Goal: Information Seeking & Learning: Find specific fact

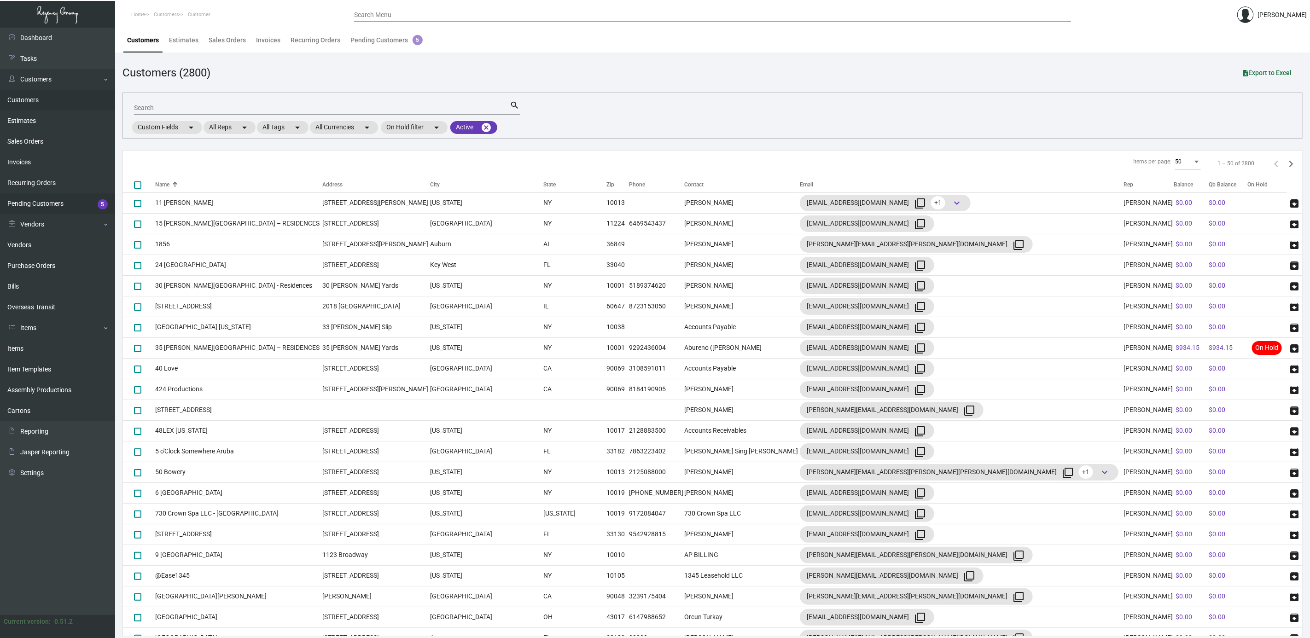
click at [58, 202] on link "Pending Customers 5" at bounding box center [57, 203] width 115 height 21
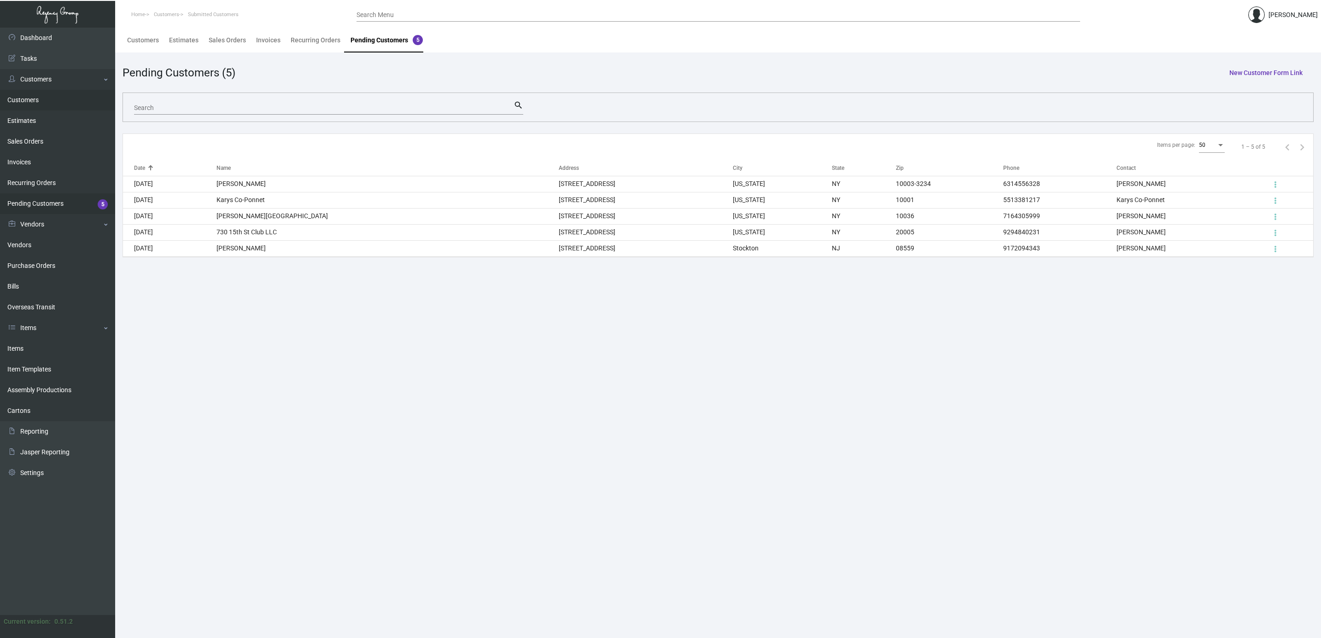
click at [39, 99] on link "Customers" at bounding box center [57, 100] width 115 height 21
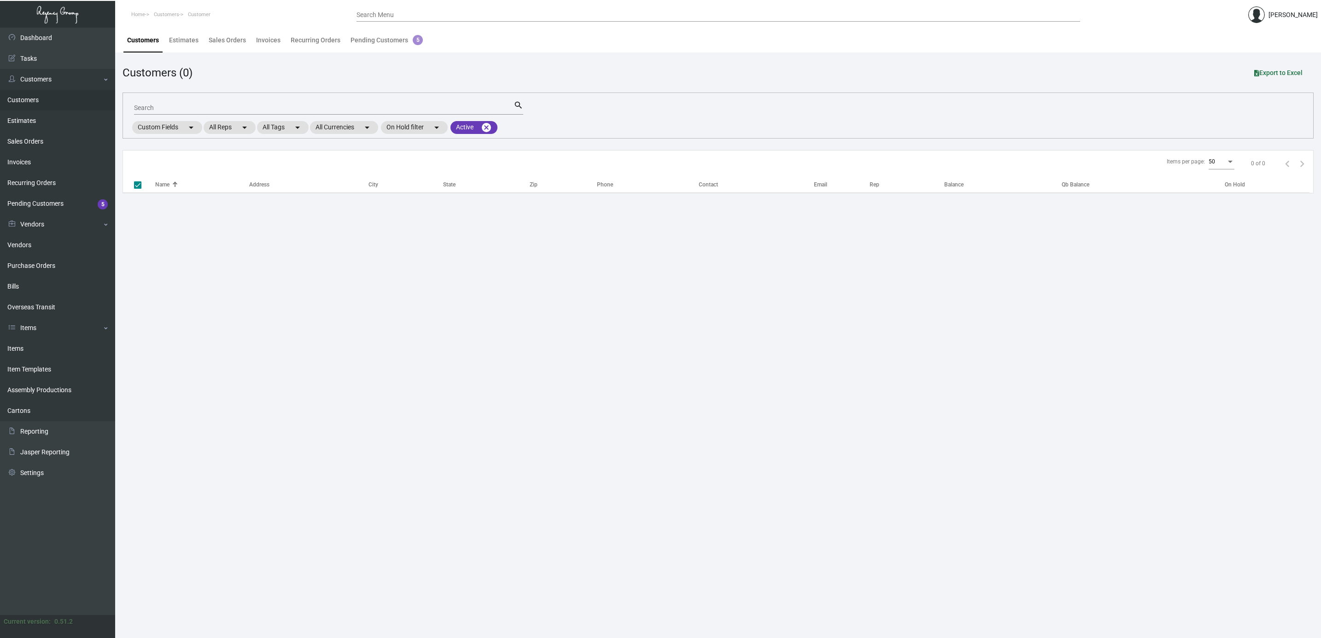
click at [192, 105] on input "Search" at bounding box center [323, 108] width 379 height 7
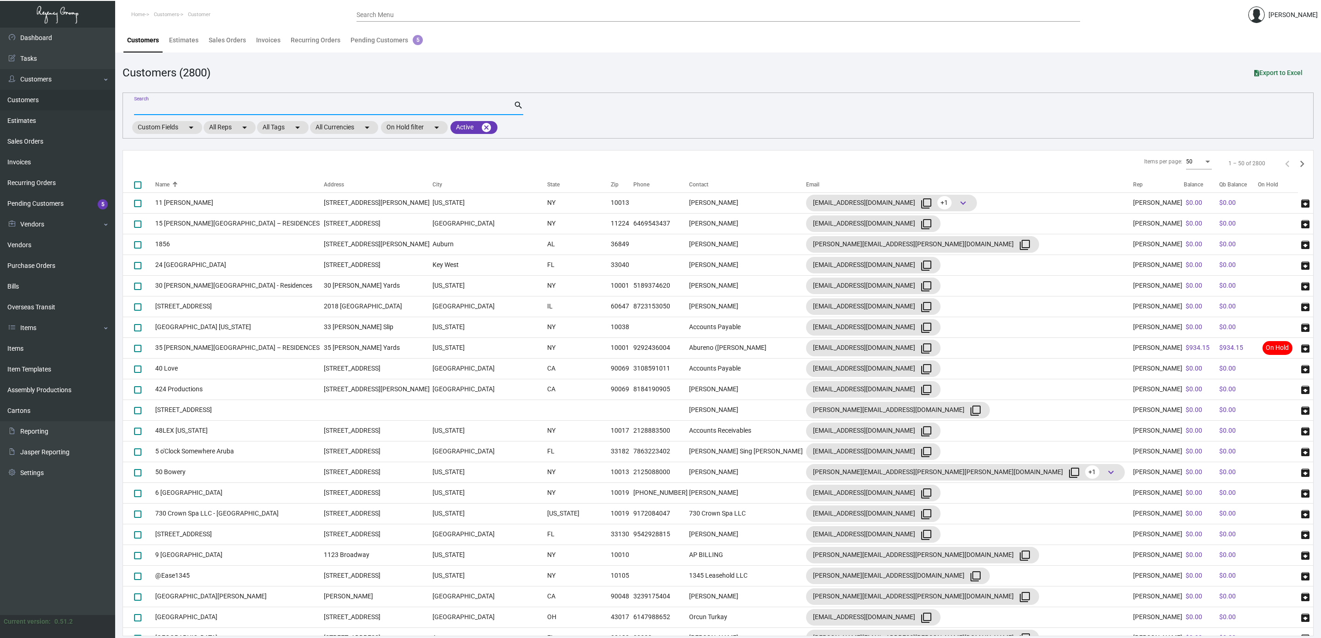
checkbox input "false"
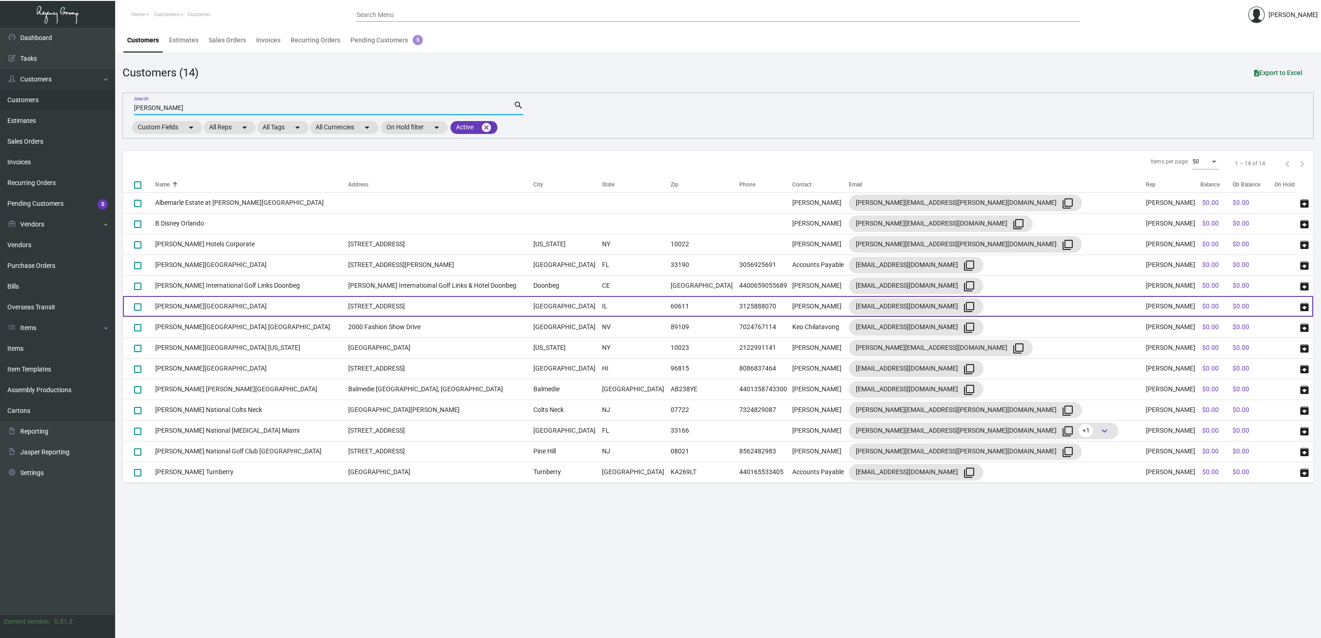
type input "[PERSON_NAME]"
click at [236, 310] on td "[PERSON_NAME][GEOGRAPHIC_DATA]" at bounding box center [251, 306] width 193 height 21
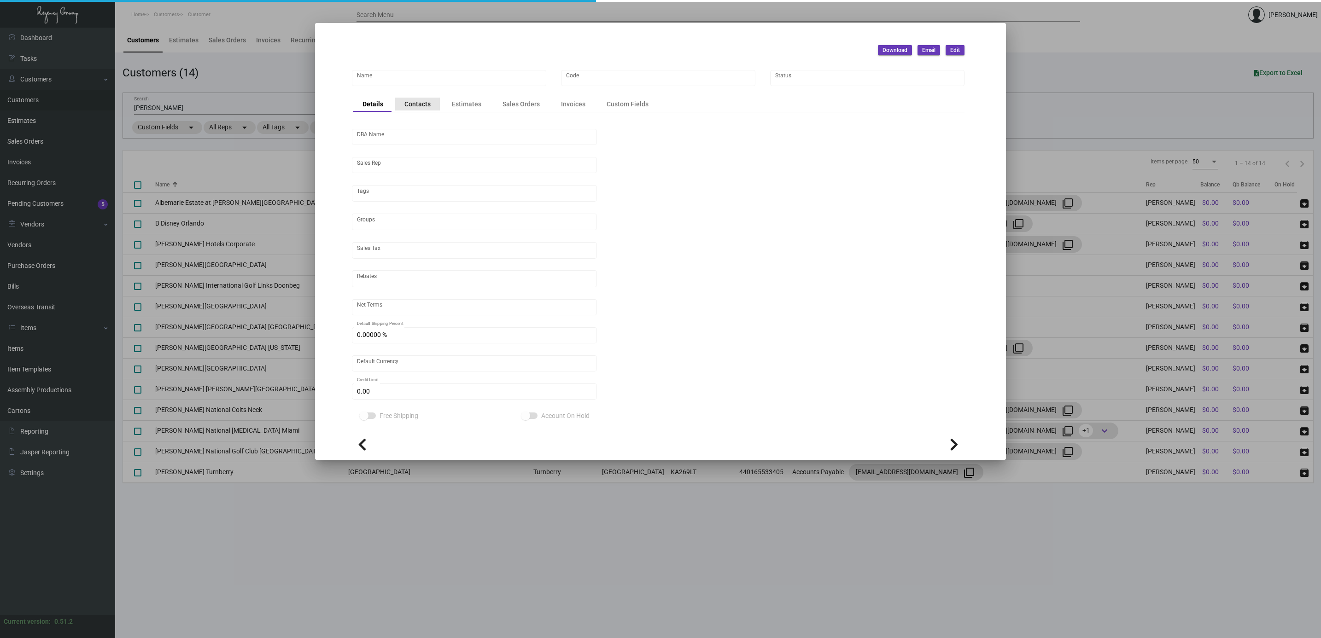
click at [419, 104] on div "Contacts" at bounding box center [417, 104] width 26 height 10
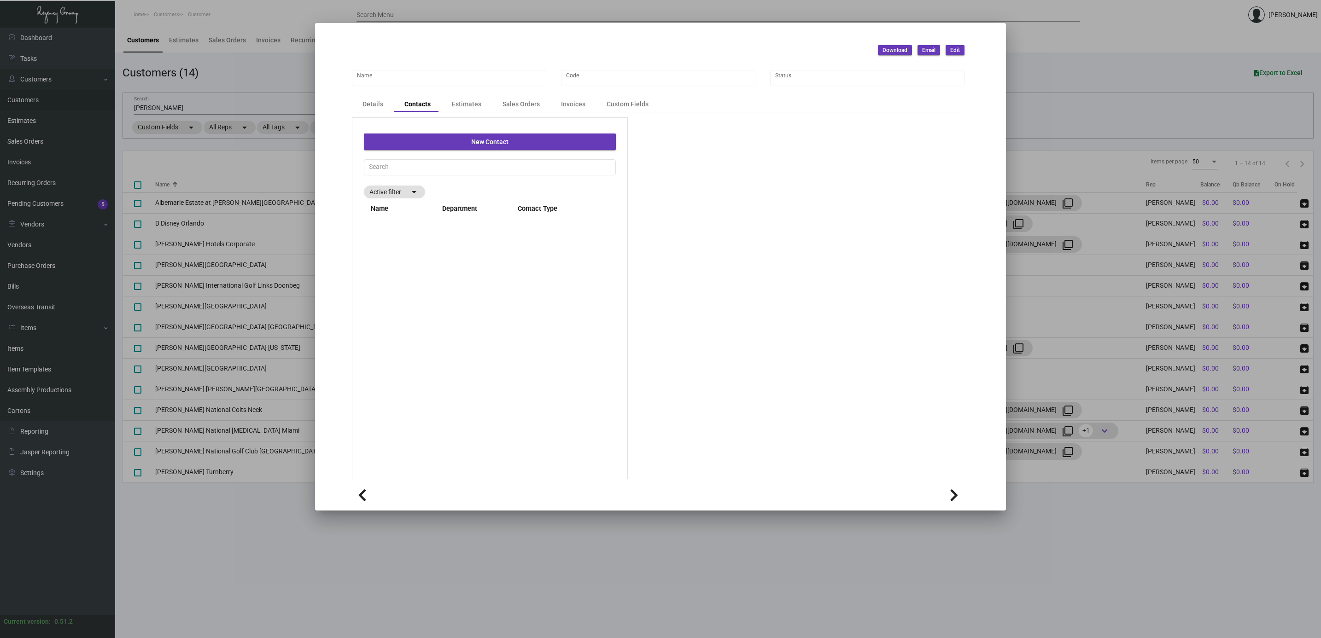
type input "[PERSON_NAME][GEOGRAPHIC_DATA]"
type input "TRUMPCHI"
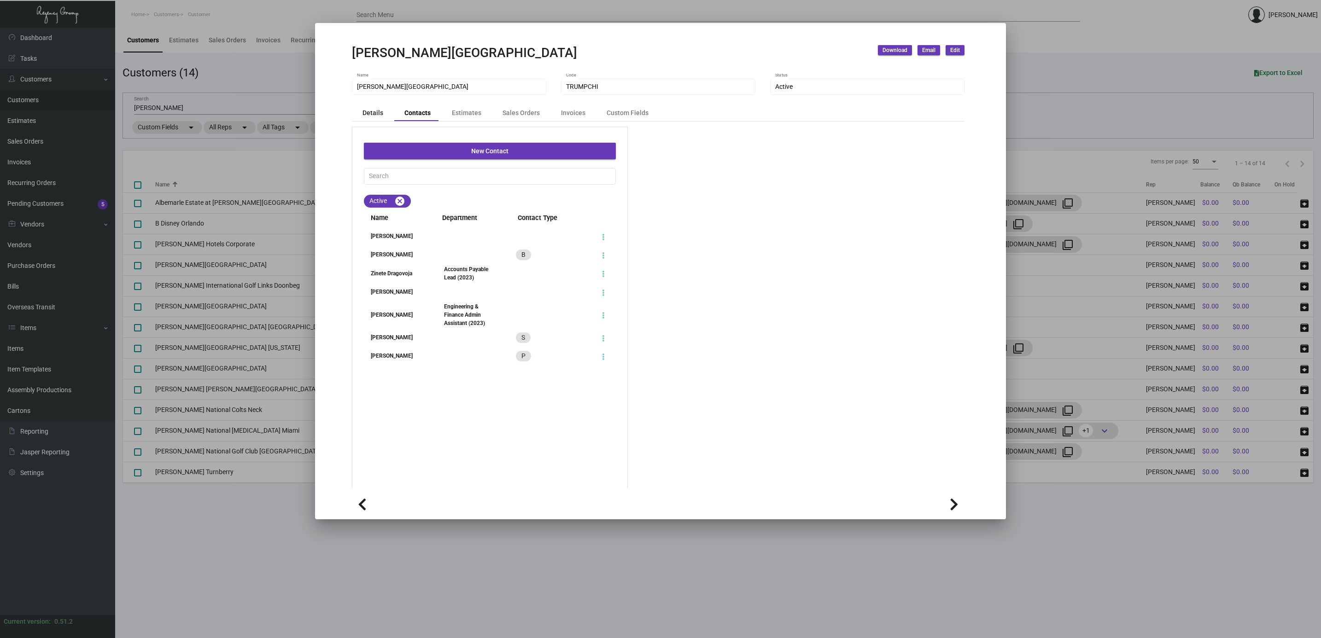
click at [368, 111] on div "Details" at bounding box center [372, 113] width 21 height 10
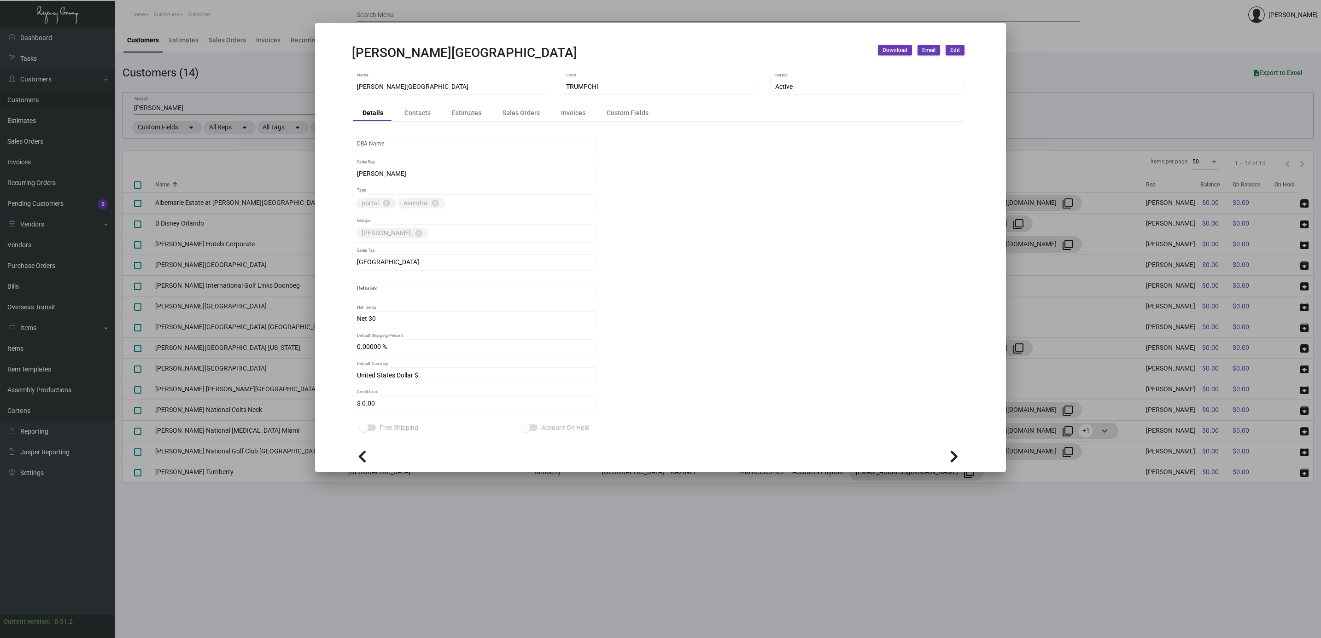
click at [415, 56] on h2 "[PERSON_NAME][GEOGRAPHIC_DATA]" at bounding box center [464, 53] width 225 height 16
copy div "[PERSON_NAME][GEOGRAPHIC_DATA] [GEOGRAPHIC_DATA] Download Email Edit"
